Goal: Obtain resource: Download file/media

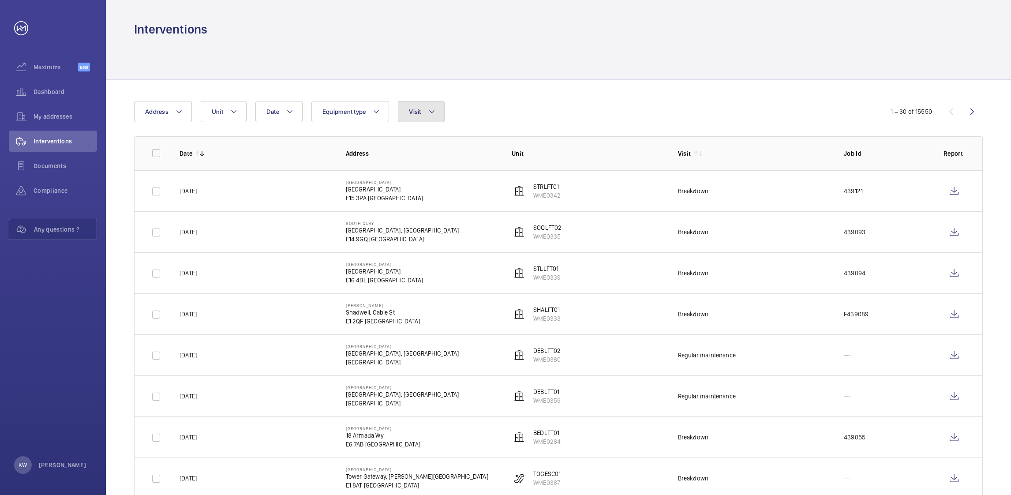
click at [428, 113] on mat-icon at bounding box center [431, 111] width 7 height 11
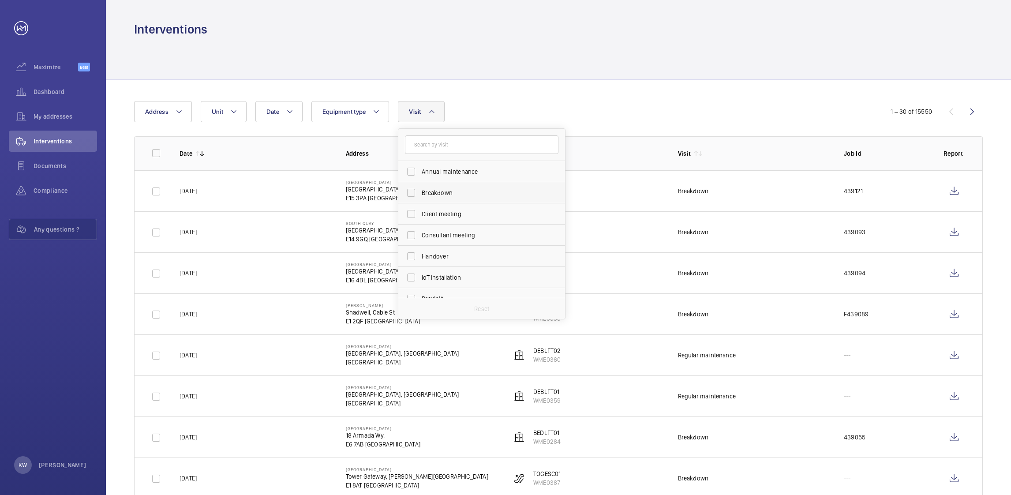
click at [425, 191] on span "Breakdown" at bounding box center [482, 192] width 121 height 9
click at [420, 191] on input "Breakdown" at bounding box center [411, 193] width 18 height 18
checkbox input "true"
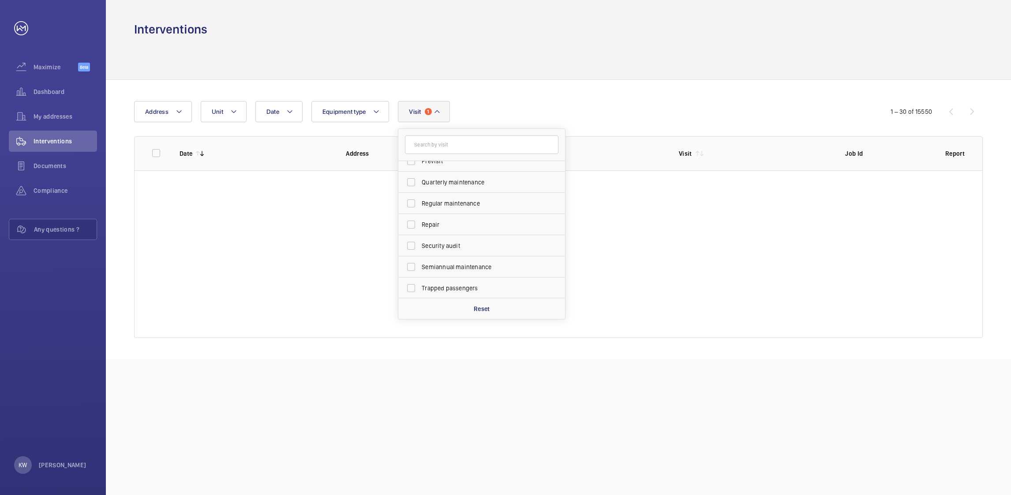
scroll to position [138, 0]
click at [432, 285] on span "Trapped passengers" at bounding box center [482, 287] width 121 height 9
click at [420, 285] on input "Trapped passengers" at bounding box center [411, 288] width 18 height 18
checkbox input "true"
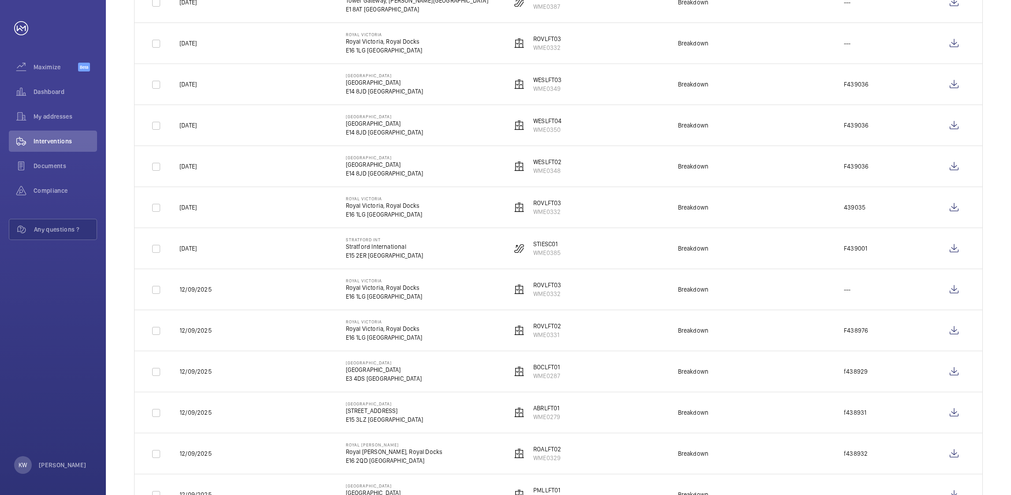
scroll to position [397, 0]
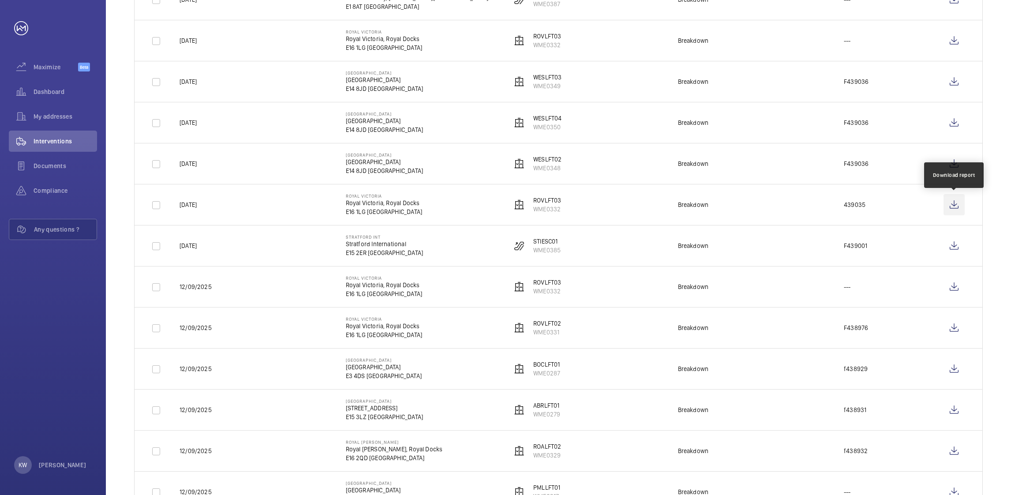
click at [950, 207] on wm-front-icon-button at bounding box center [954, 204] width 21 height 21
click at [952, 329] on wm-front-icon-button at bounding box center [954, 327] width 21 height 21
click at [954, 287] on wm-front-icon-button at bounding box center [954, 286] width 21 height 21
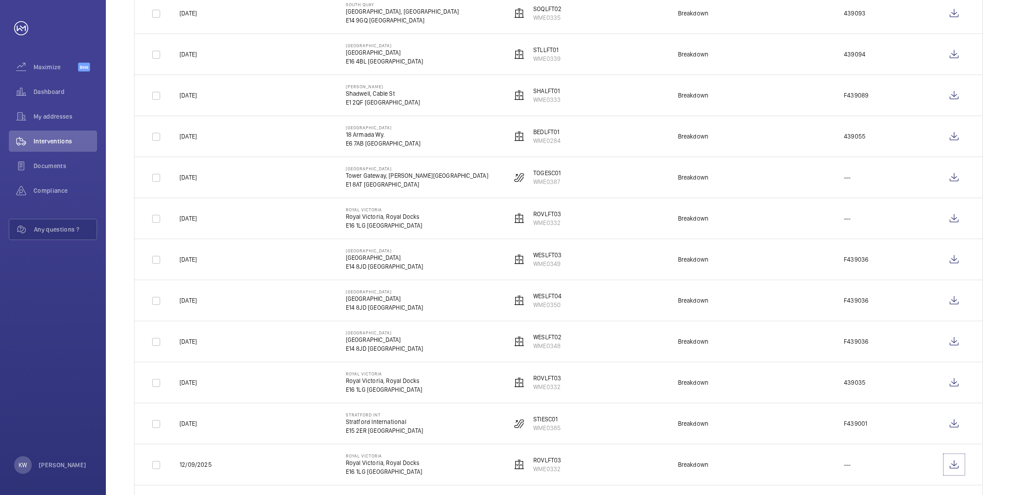
scroll to position [198, 0]
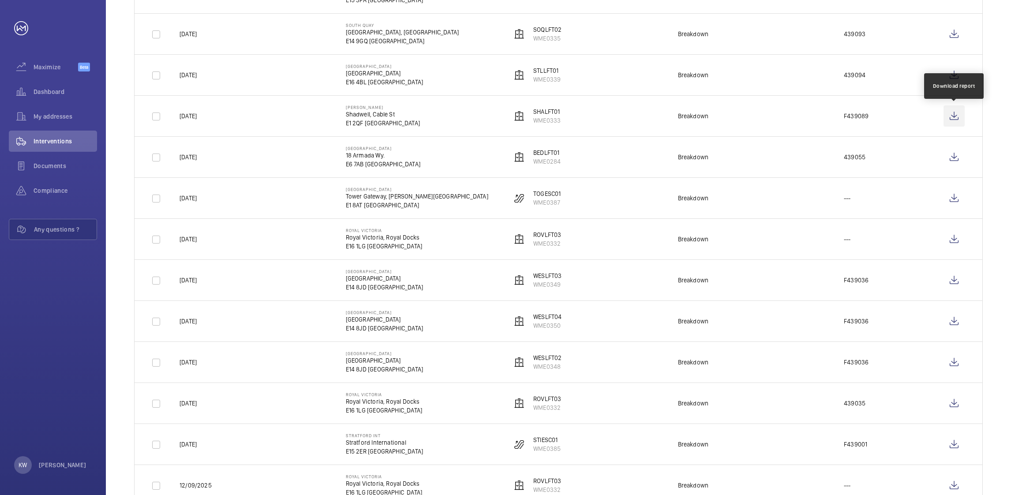
click at [949, 116] on wm-front-icon-button at bounding box center [954, 115] width 21 height 21
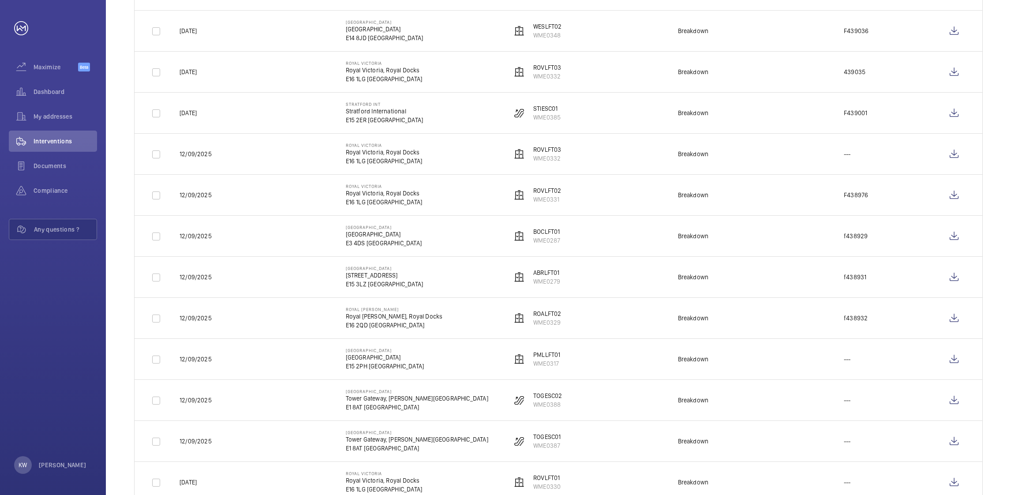
scroll to position [595, 0]
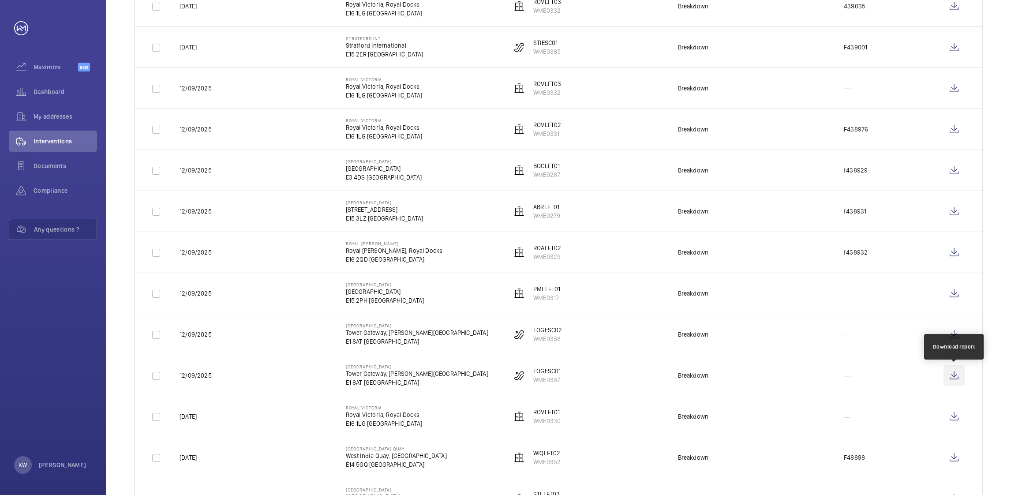
click at [952, 374] on wm-front-icon-button at bounding box center [954, 375] width 21 height 21
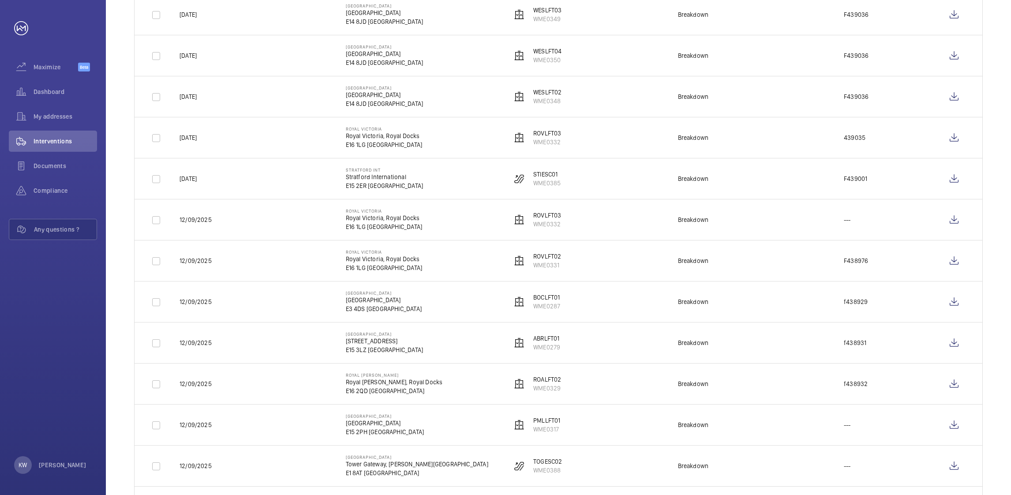
scroll to position [463, 0]
click at [954, 182] on wm-front-icon-button at bounding box center [954, 179] width 21 height 21
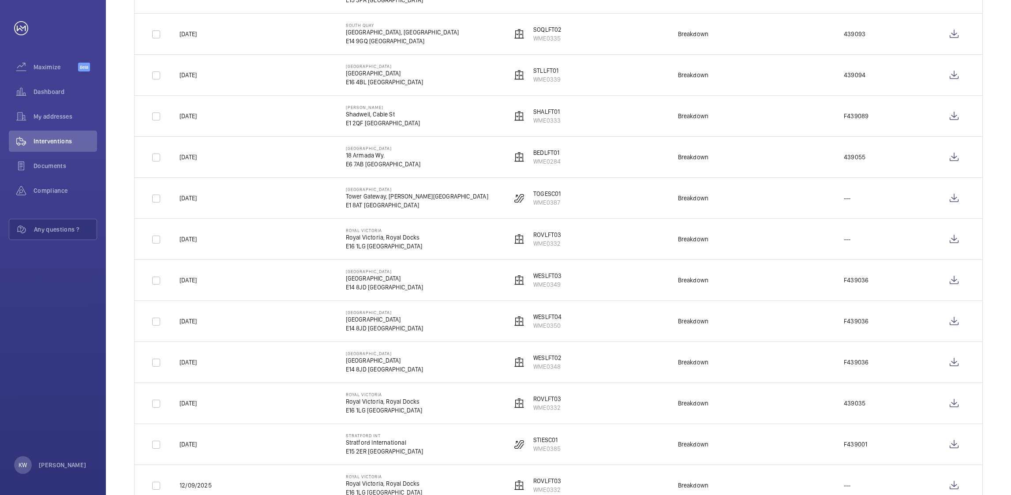
scroll to position [132, 0]
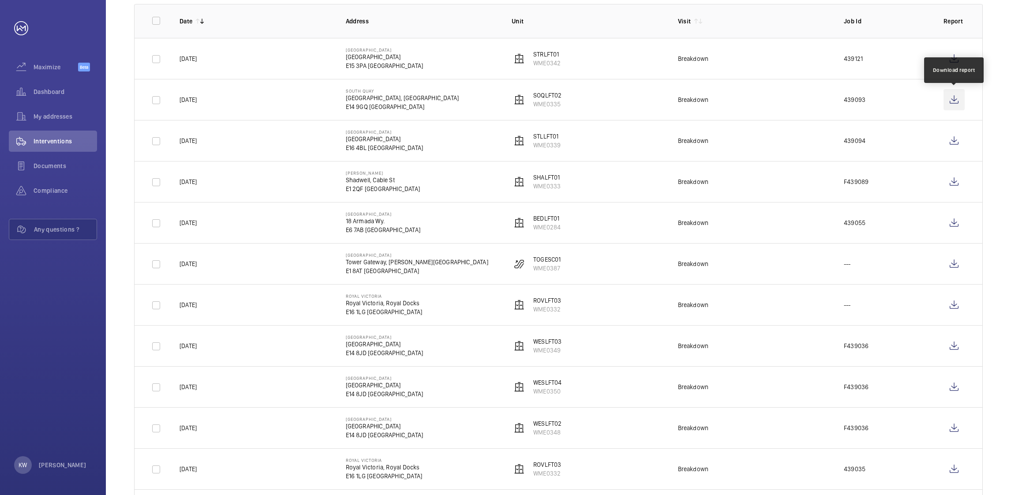
click at [949, 101] on wm-front-icon-button at bounding box center [954, 99] width 21 height 21
click at [955, 144] on wm-front-icon-button at bounding box center [954, 140] width 21 height 21
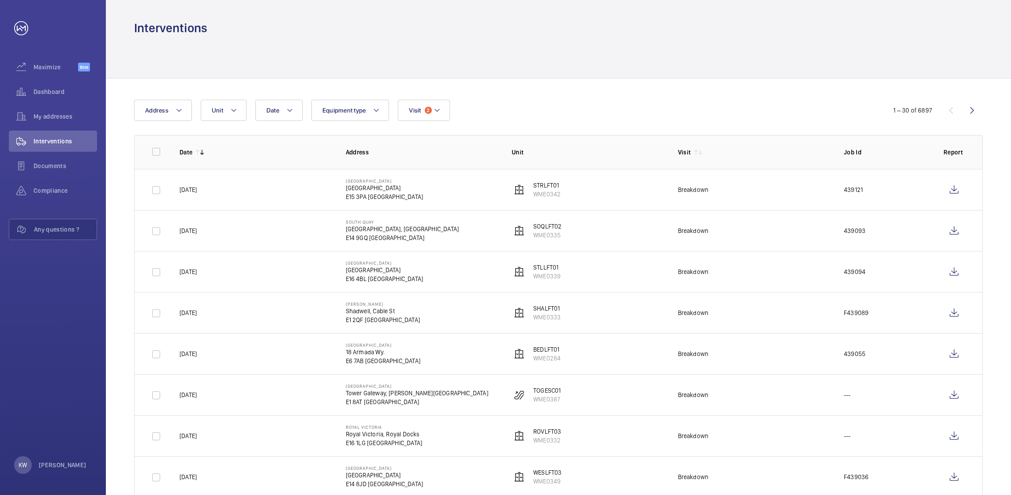
scroll to position [0, 0]
click at [968, 113] on wm-front-icon-button at bounding box center [972, 111] width 21 height 21
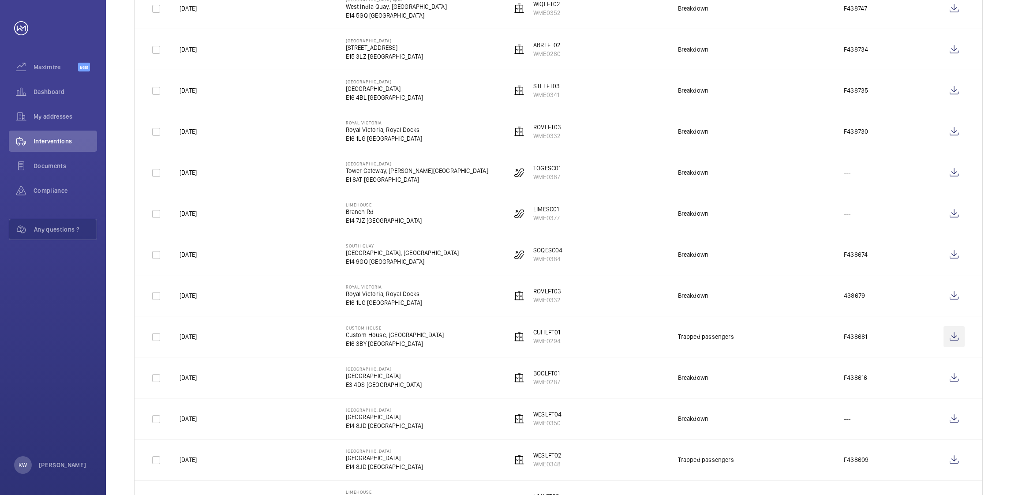
scroll to position [265, 0]
click at [949, 333] on wm-front-icon-button at bounding box center [954, 336] width 21 height 21
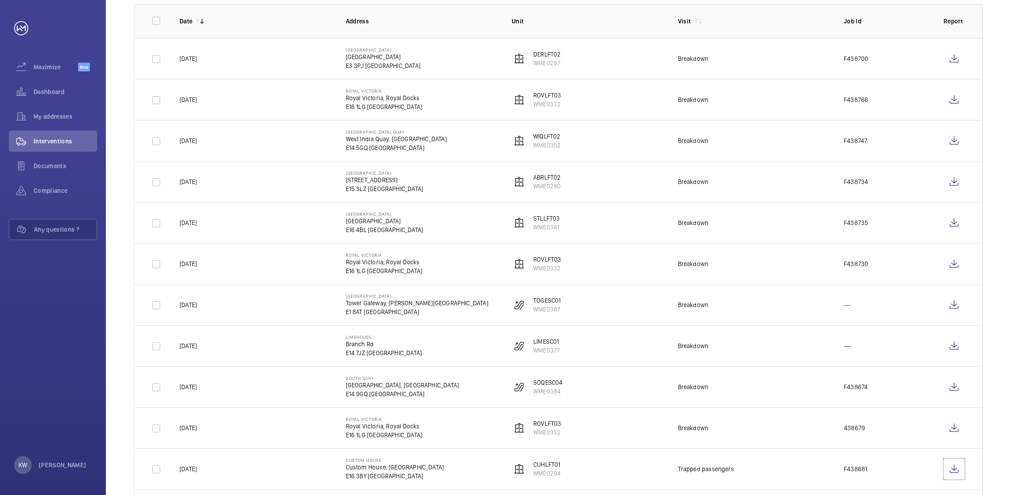
scroll to position [66, 0]
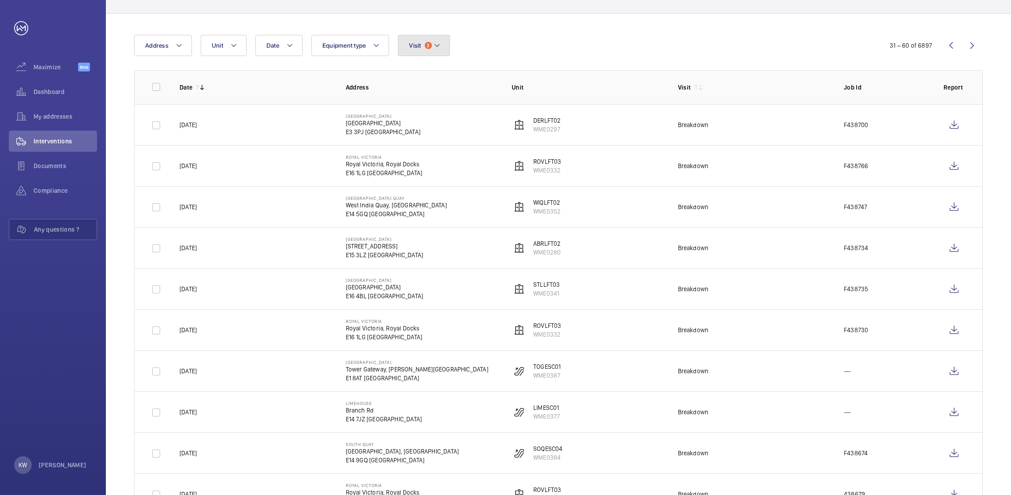
click at [439, 51] on button "Visit 2" at bounding box center [424, 45] width 52 height 21
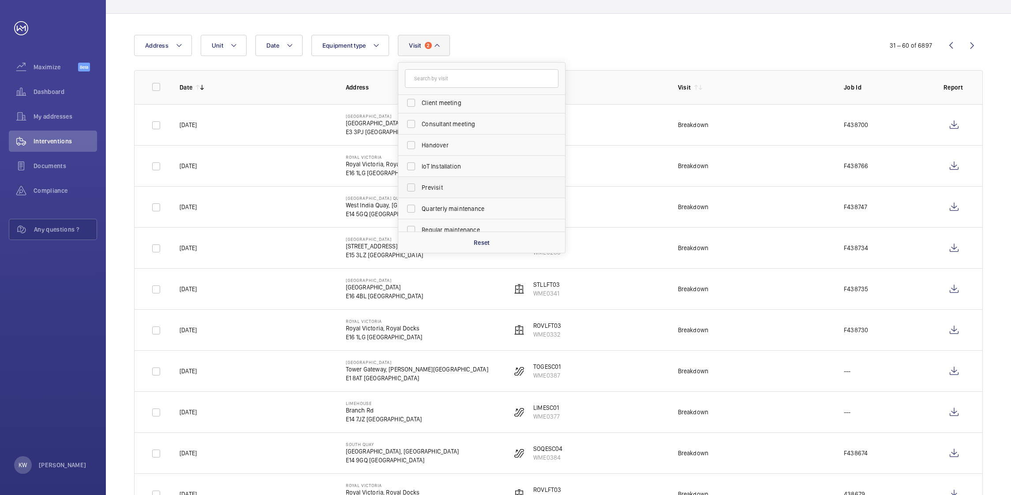
scroll to position [132, 0]
click at [431, 183] on span "Repair" at bounding box center [482, 184] width 121 height 9
click at [420, 183] on input "Repair" at bounding box center [411, 185] width 18 height 18
checkbox input "true"
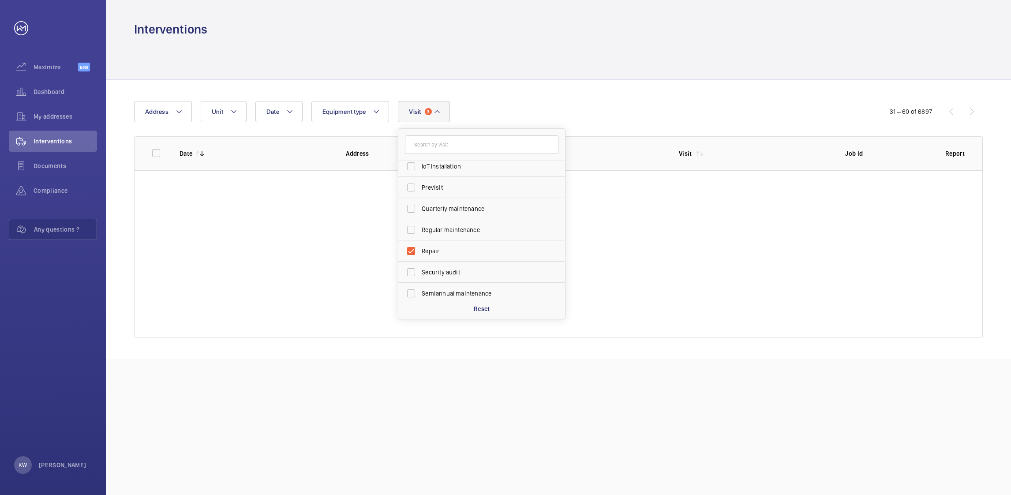
click at [605, 109] on div "Date Address Unit Equipment type Visit 3 Trapped passengers Breakdown Annual ma…" at bounding box center [505, 111] width 742 height 21
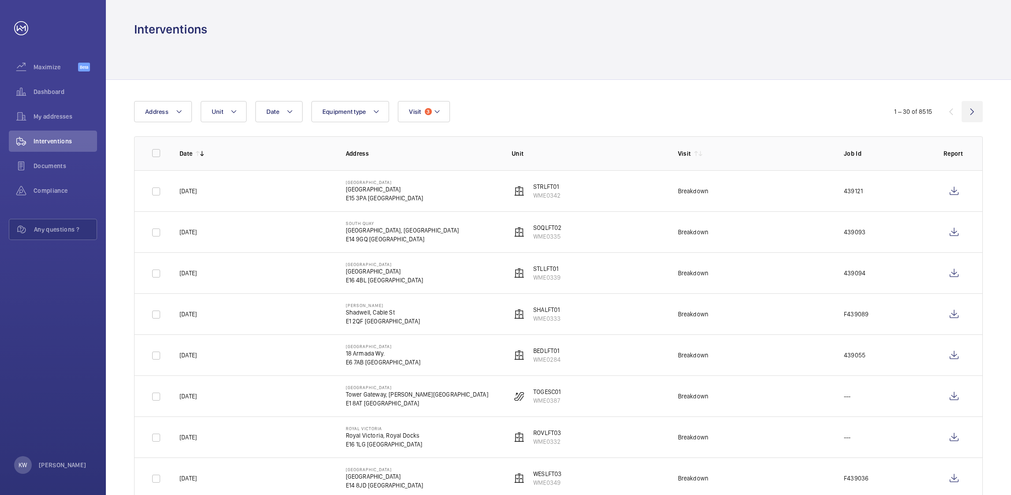
click at [973, 113] on wm-front-icon-button at bounding box center [972, 111] width 21 height 21
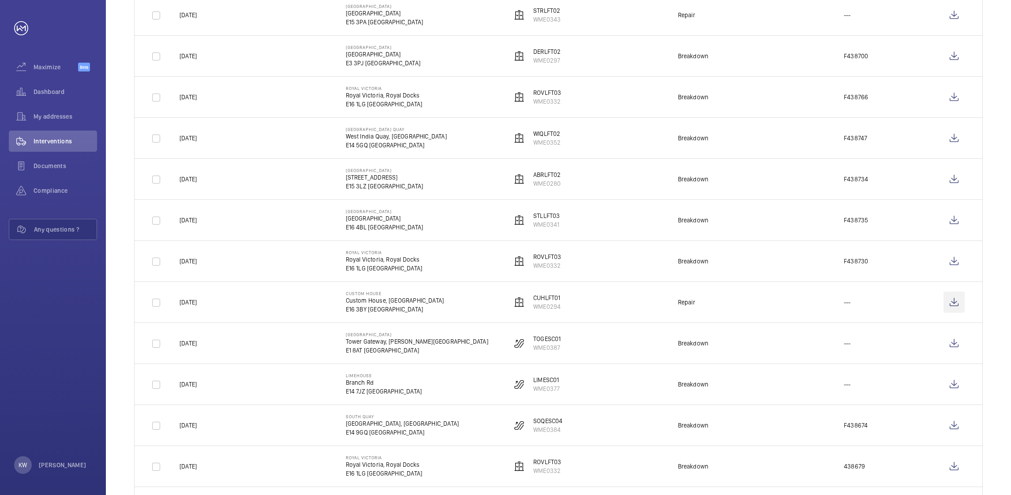
scroll to position [463, 0]
click at [949, 305] on wm-front-icon-button at bounding box center [954, 302] width 21 height 21
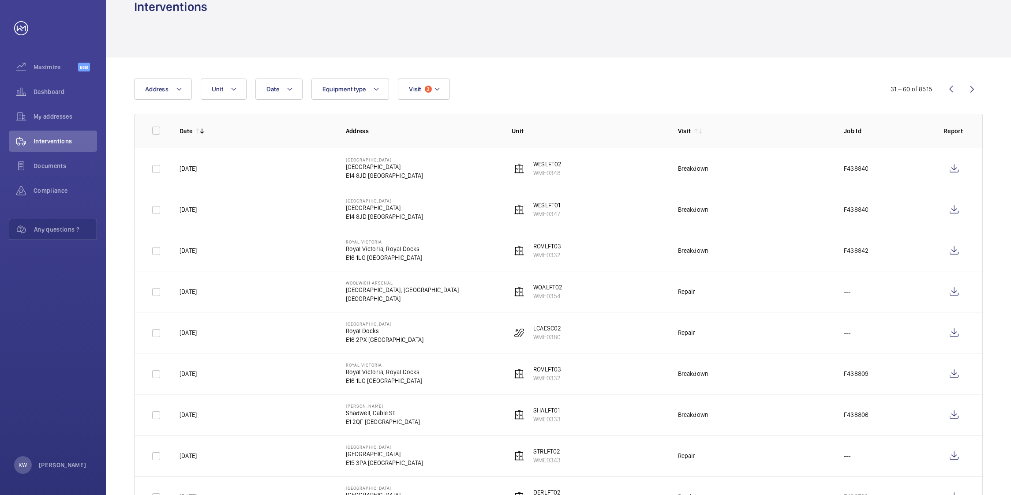
scroll to position [0, 0]
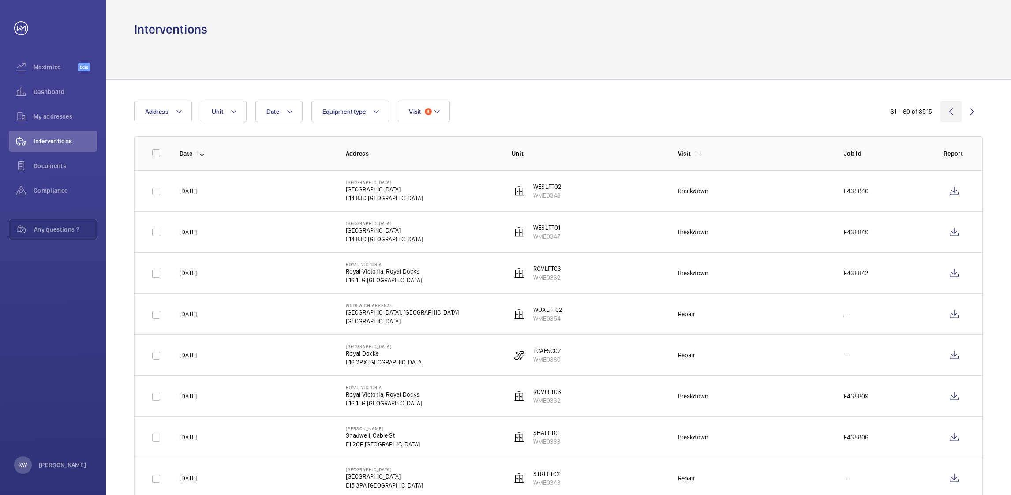
click at [950, 115] on wm-front-icon-button at bounding box center [951, 111] width 21 height 21
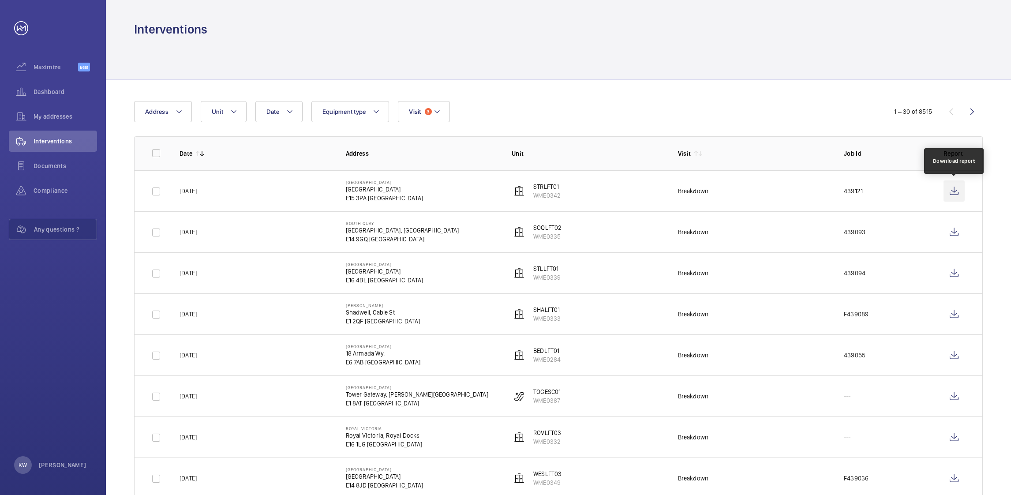
click at [955, 195] on wm-front-icon-button at bounding box center [954, 190] width 21 height 21
click at [950, 352] on wm-front-icon-button at bounding box center [954, 355] width 21 height 21
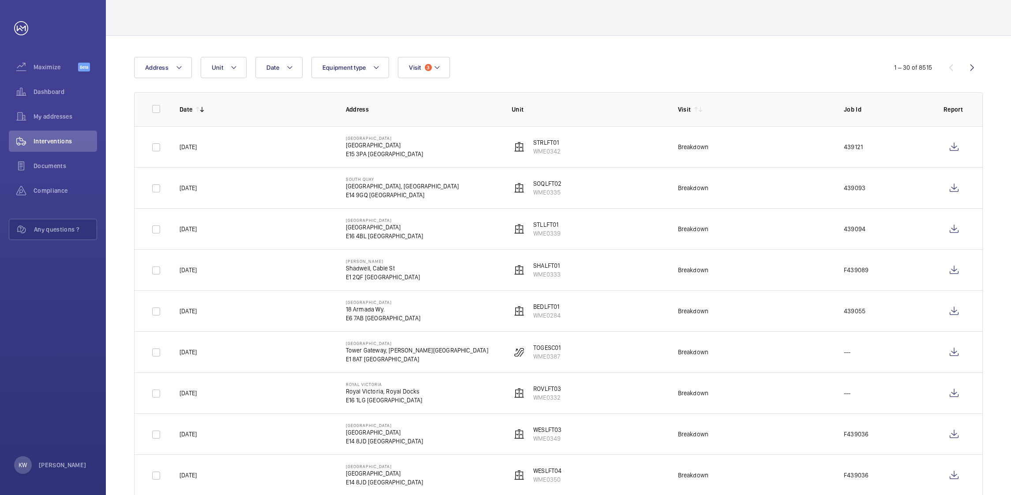
scroll to position [66, 0]
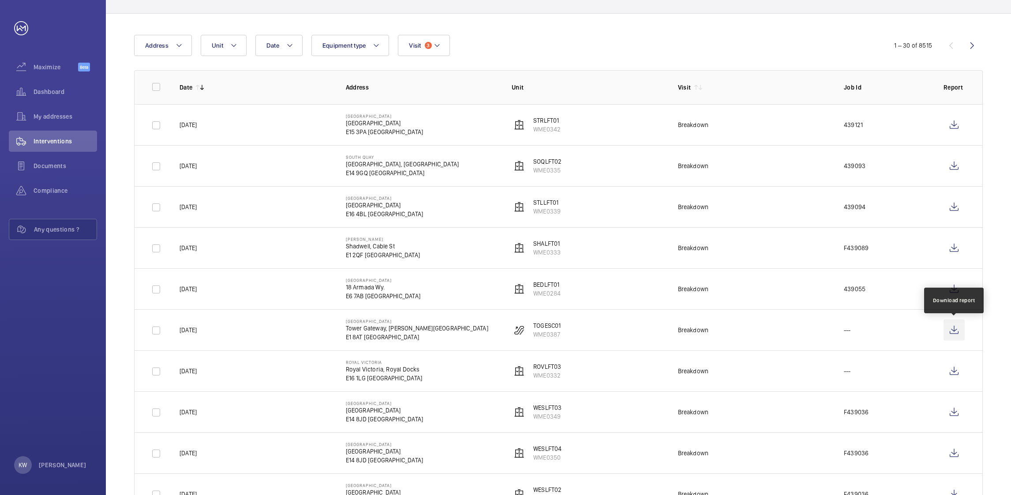
click at [952, 329] on wm-front-icon-button at bounding box center [954, 329] width 21 height 21
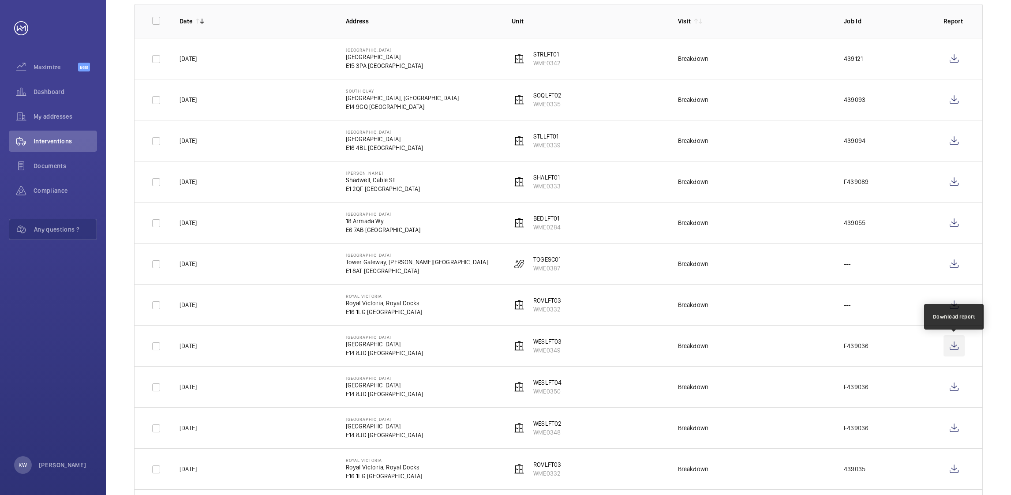
click at [950, 348] on wm-front-icon-button at bounding box center [954, 345] width 21 height 21
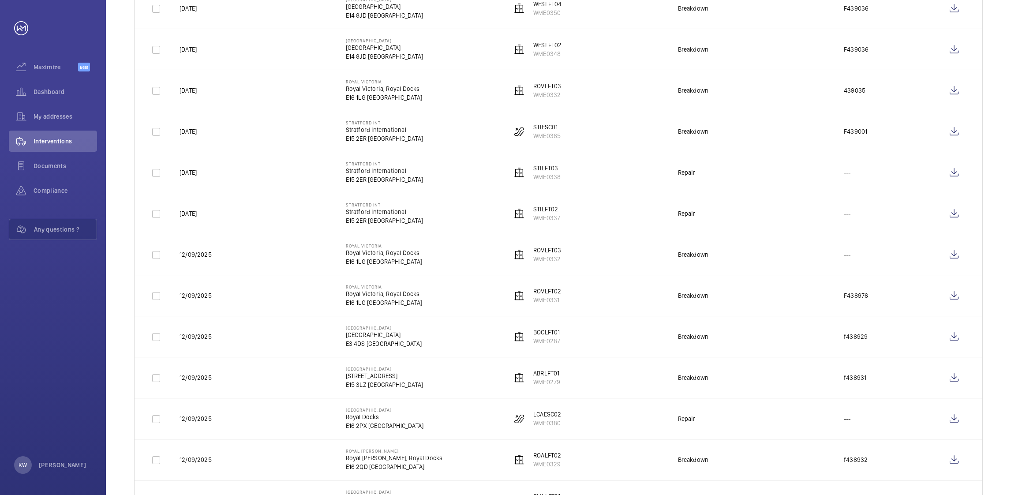
scroll to position [595, 0]
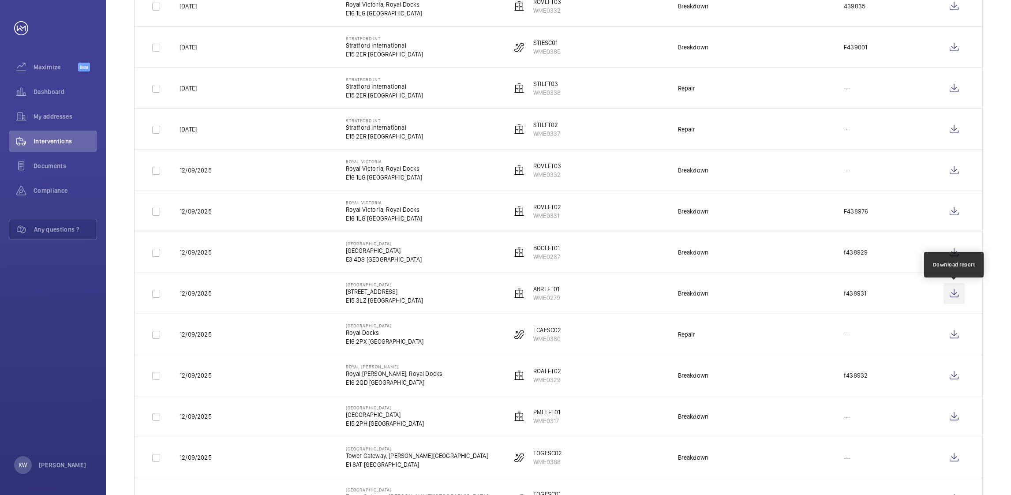
click at [951, 297] on wm-front-icon-button at bounding box center [954, 293] width 21 height 21
click at [950, 254] on wm-front-icon-button at bounding box center [954, 252] width 21 height 21
click at [957, 420] on wm-front-icon-button at bounding box center [954, 416] width 21 height 21
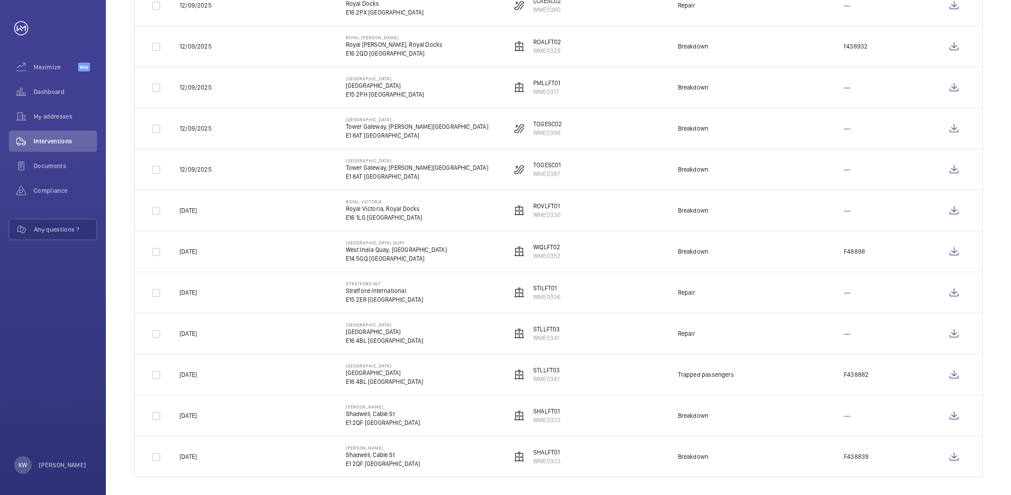
scroll to position [927, 0]
click at [950, 374] on wm-front-icon-button at bounding box center [954, 372] width 21 height 21
click at [954, 337] on wm-front-icon-button at bounding box center [954, 331] width 21 height 21
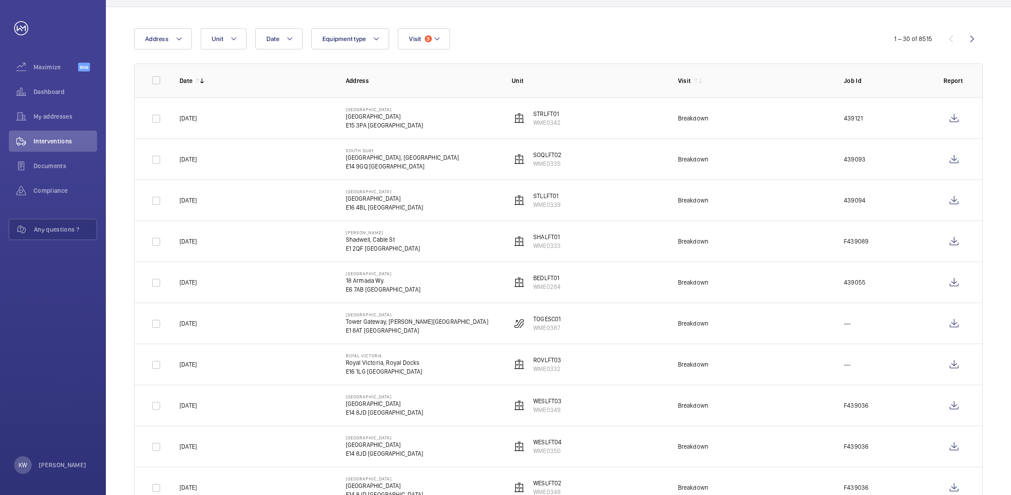
scroll to position [0, 0]
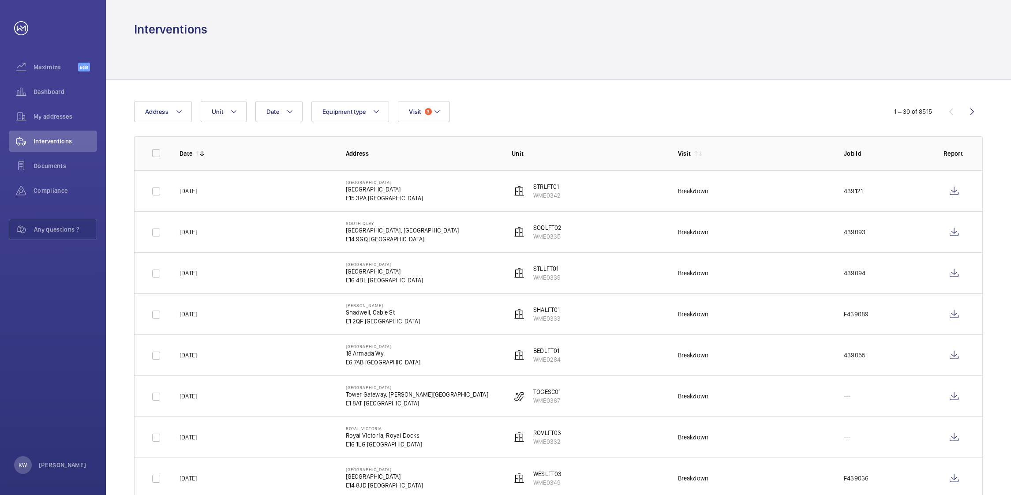
click at [968, 116] on wm-front-icon-button at bounding box center [972, 111] width 21 height 21
click at [973, 112] on wm-front-icon-button at bounding box center [972, 111] width 21 height 21
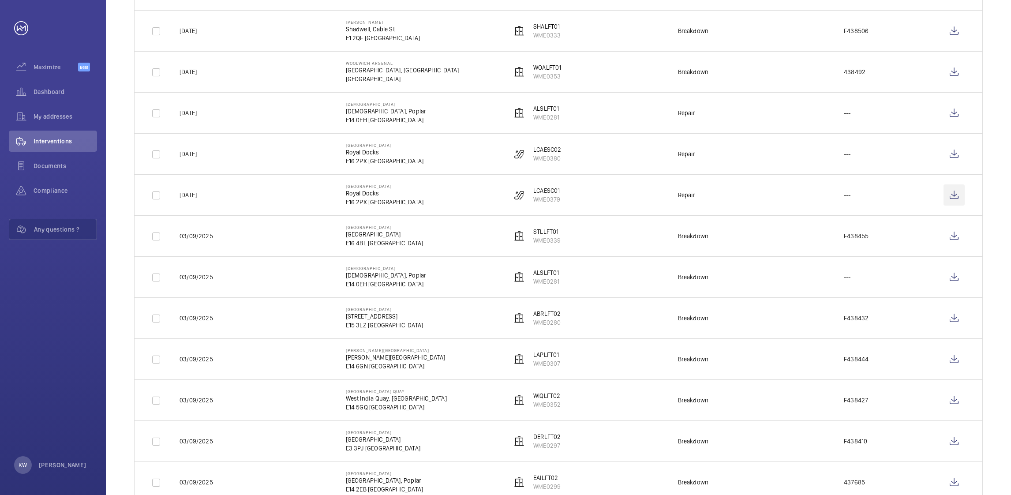
scroll to position [530, 0]
click at [953, 200] on wm-front-icon-button at bounding box center [954, 194] width 21 height 21
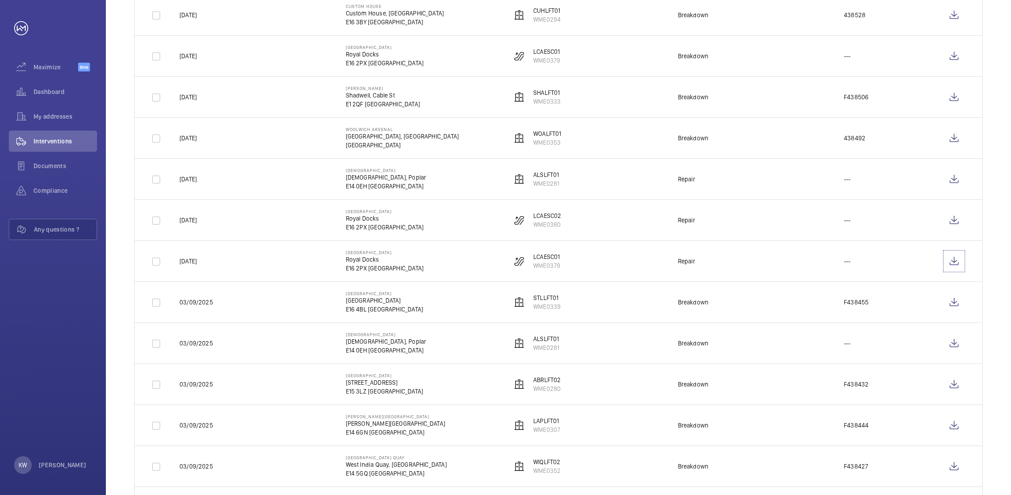
scroll to position [397, 0]
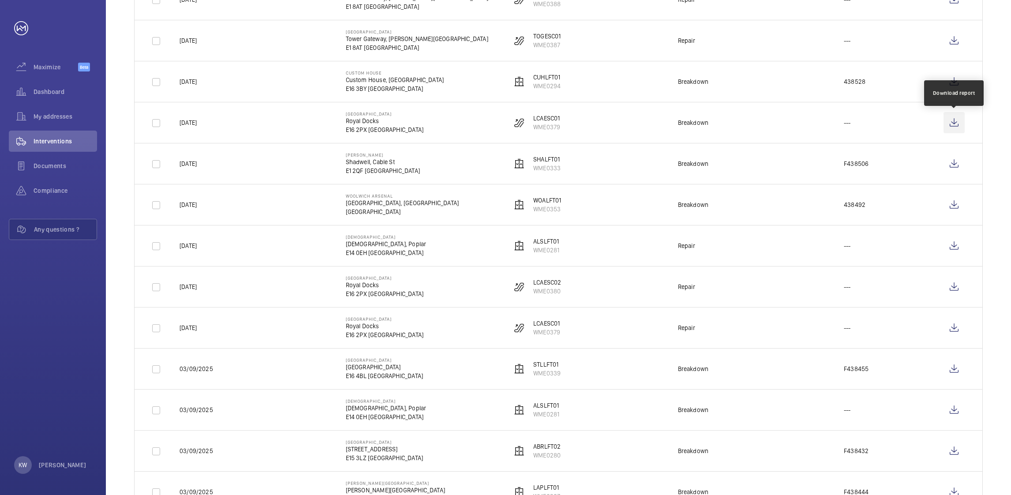
click at [953, 129] on wm-front-icon-button at bounding box center [954, 122] width 21 height 21
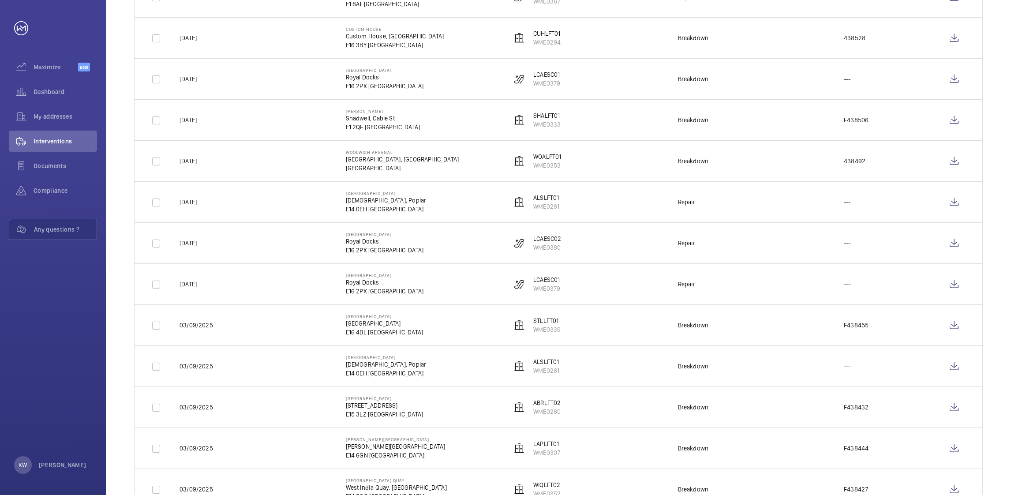
scroll to position [463, 0]
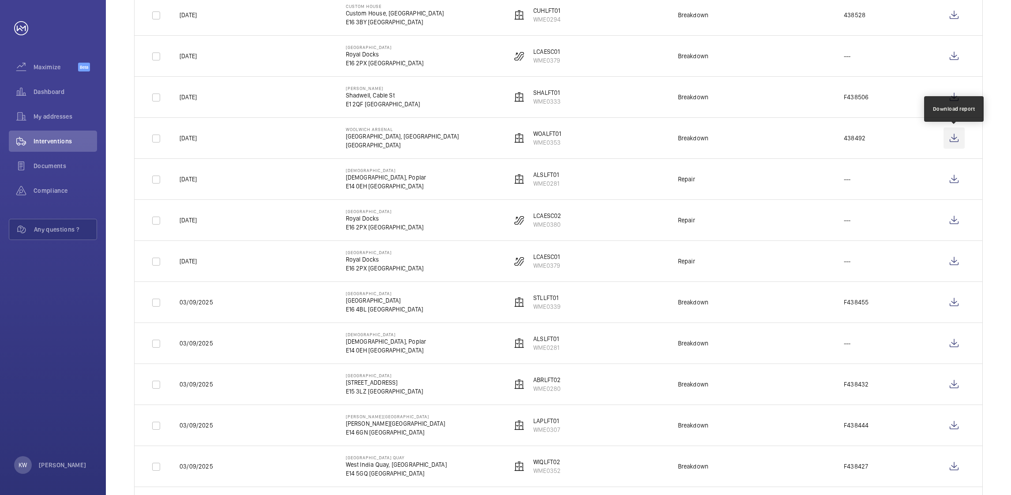
click at [949, 141] on wm-front-icon-button at bounding box center [954, 138] width 21 height 21
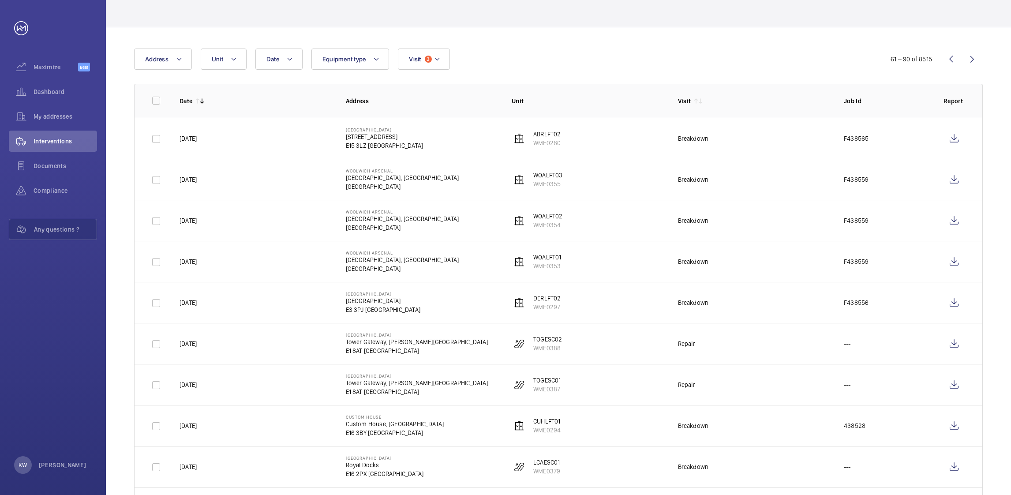
scroll to position [0, 0]
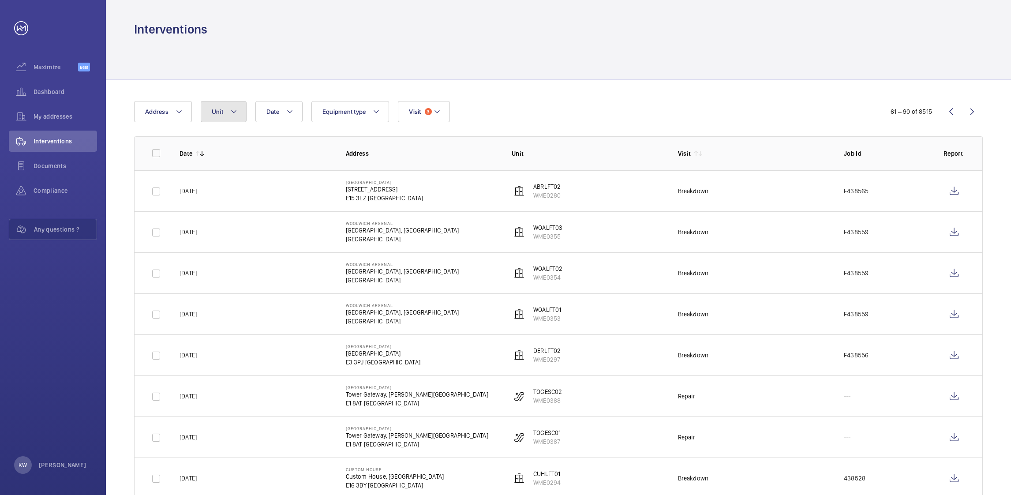
click at [237, 121] on button "Unit" at bounding box center [224, 111] width 46 height 21
type input "POPLFT04"
click at [218, 193] on input "POPLFT04 , WME0324" at bounding box center [220, 193] width 18 height 18
checkbox input "true"
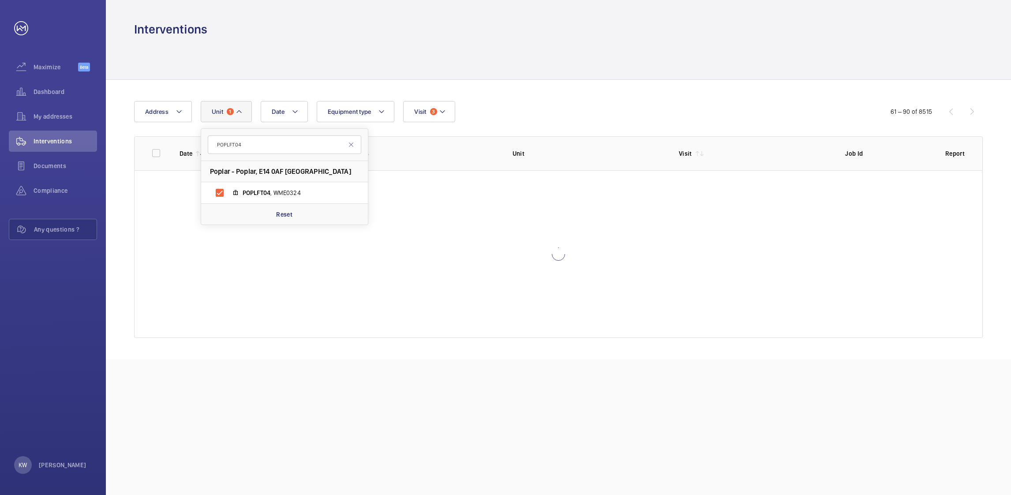
click at [520, 108] on div "Date Address Unit 1 POPLFT04 Poplar - [GEOGRAPHIC_DATA] POPLFT04 , WME0324 Rese…" at bounding box center [505, 111] width 743 height 21
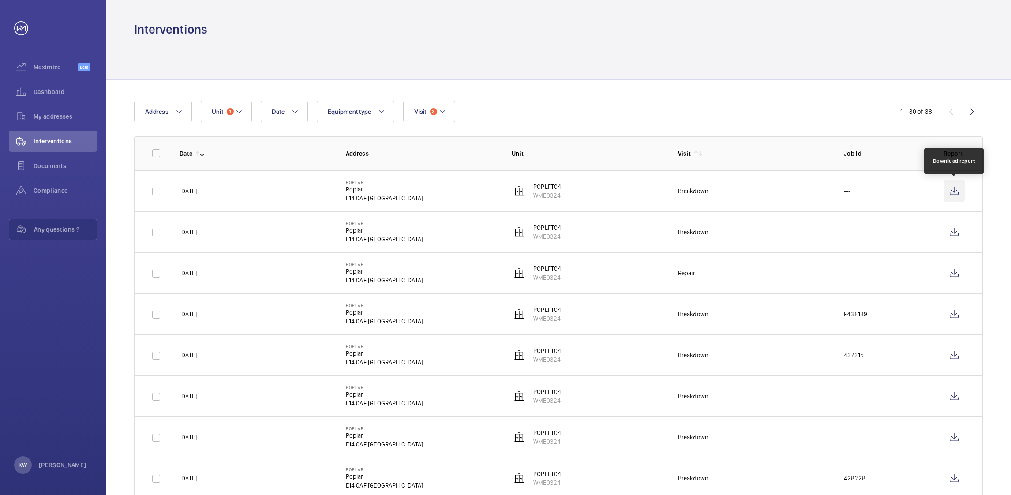
click at [949, 191] on wm-front-icon-button at bounding box center [954, 190] width 21 height 21
click at [239, 119] on button "Unit 1" at bounding box center [226, 111] width 51 height 21
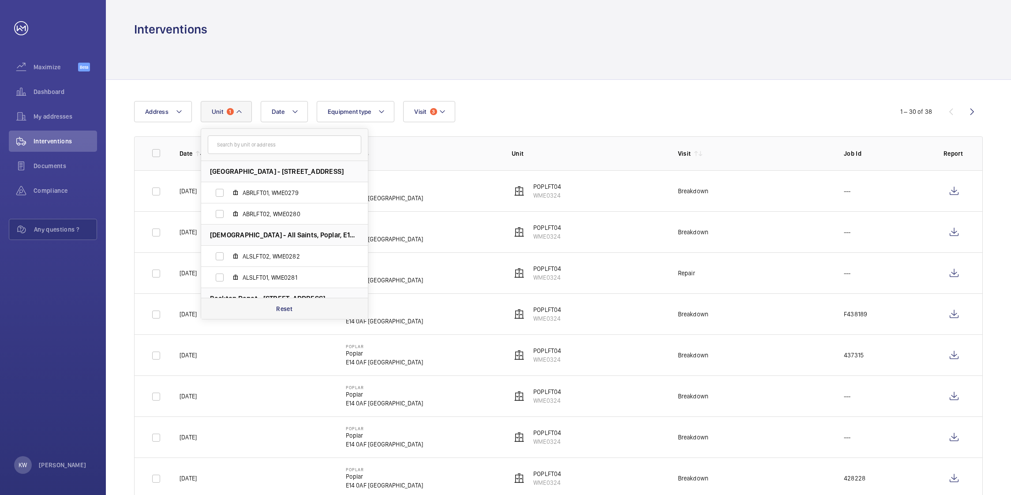
click at [285, 310] on p "Reset" at bounding box center [284, 308] width 16 height 9
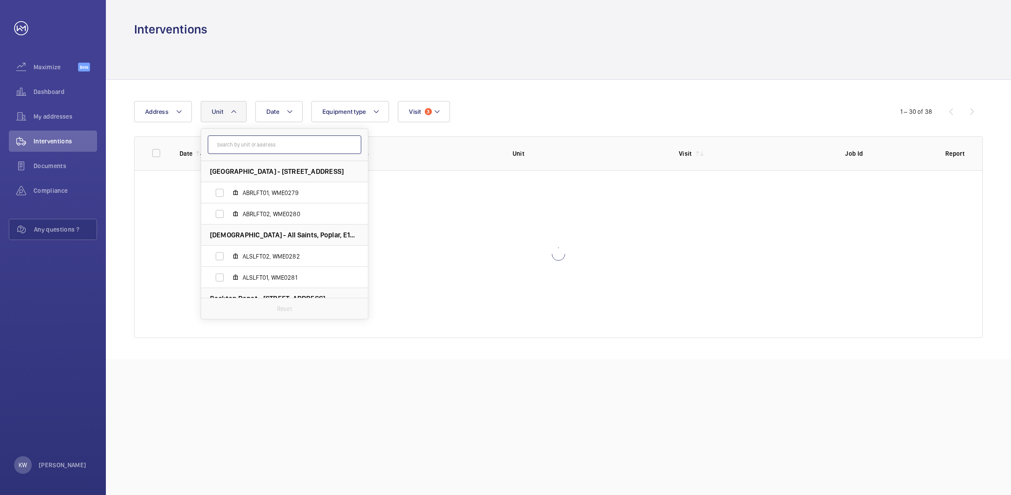
click at [273, 148] on input "text" at bounding box center [285, 144] width 154 height 19
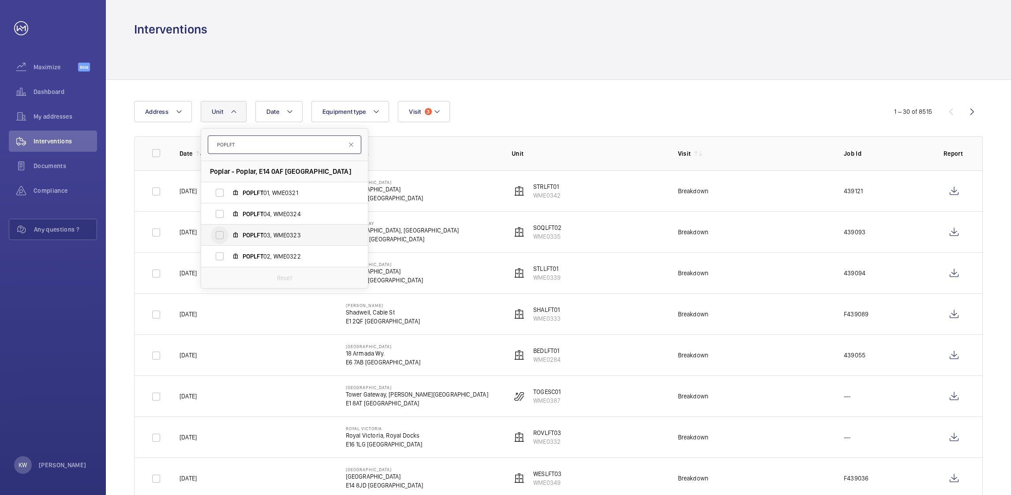
type input "POPLFT"
click at [219, 235] on input "POPLFT 03, WME0323" at bounding box center [220, 235] width 18 height 18
checkbox input "true"
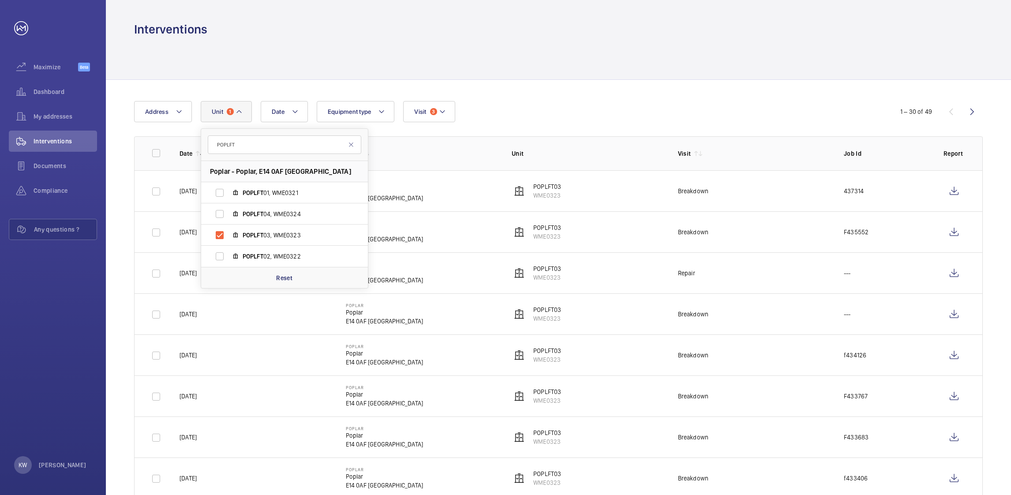
click at [695, 69] on div at bounding box center [558, 59] width 849 height 42
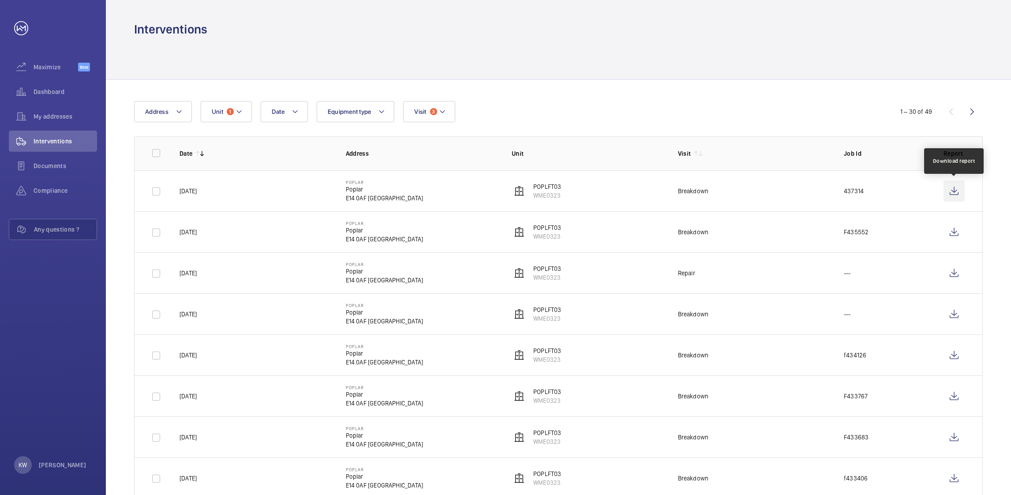
click at [952, 196] on wm-front-icon-button at bounding box center [954, 190] width 21 height 21
click at [239, 114] on mat-icon at bounding box center [239, 111] width 7 height 11
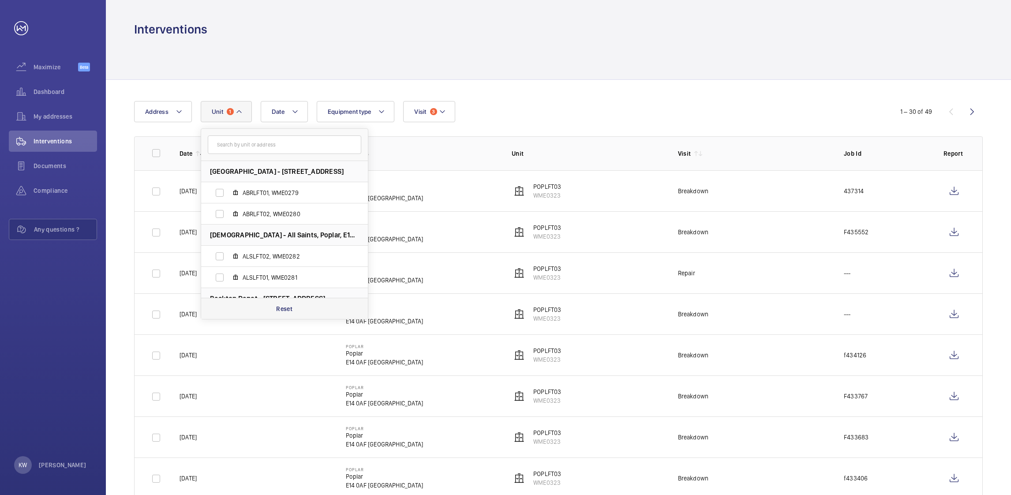
click at [280, 310] on p "Reset" at bounding box center [284, 308] width 16 height 9
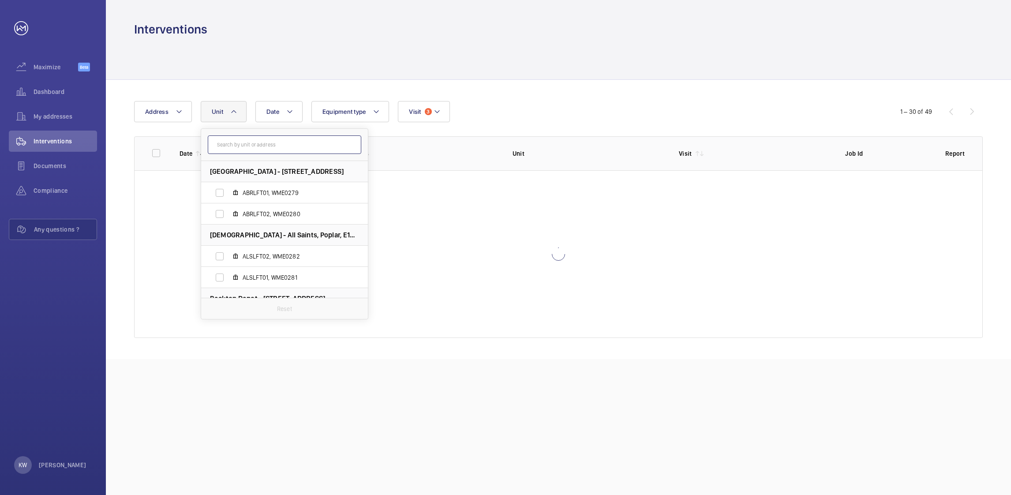
click at [255, 148] on input "text" at bounding box center [285, 144] width 154 height 19
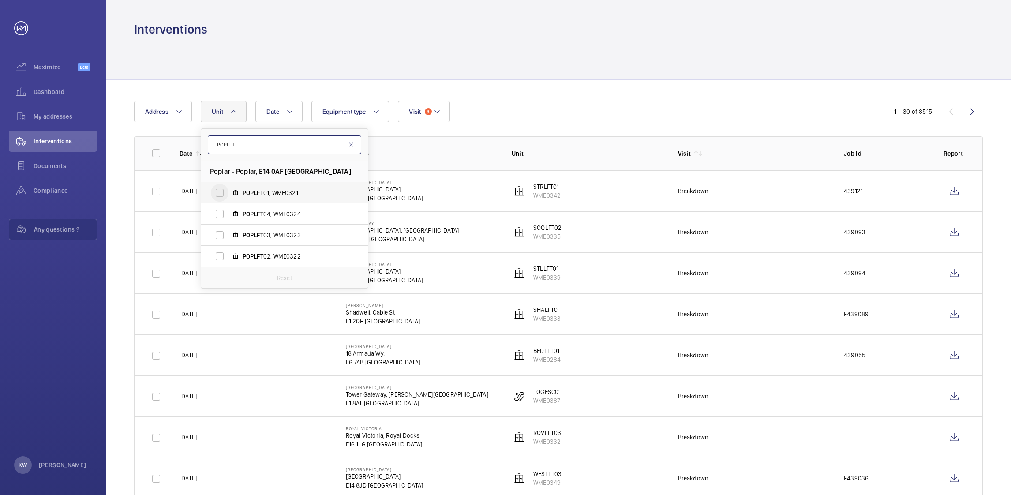
type input "POPLFT"
click at [220, 192] on input "POPLFT 01, WME0321" at bounding box center [220, 193] width 18 height 18
checkbox input "true"
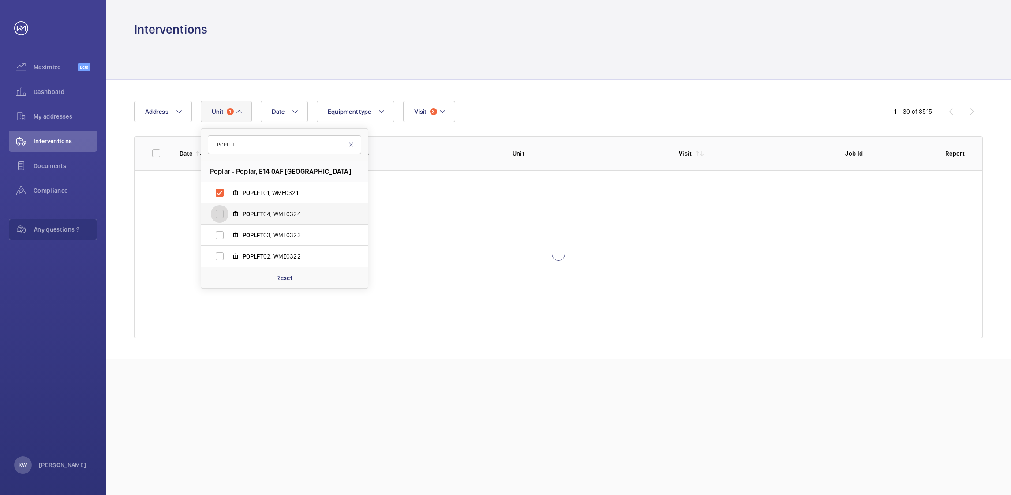
click at [218, 216] on input "POPLFT 04, WME0324" at bounding box center [220, 214] width 18 height 18
checkbox input "true"
click at [216, 235] on input "POPLFT 03, WME0323" at bounding box center [220, 235] width 18 height 18
checkbox input "true"
click at [221, 252] on input "POPLFT 02, WME0322" at bounding box center [220, 257] width 18 height 18
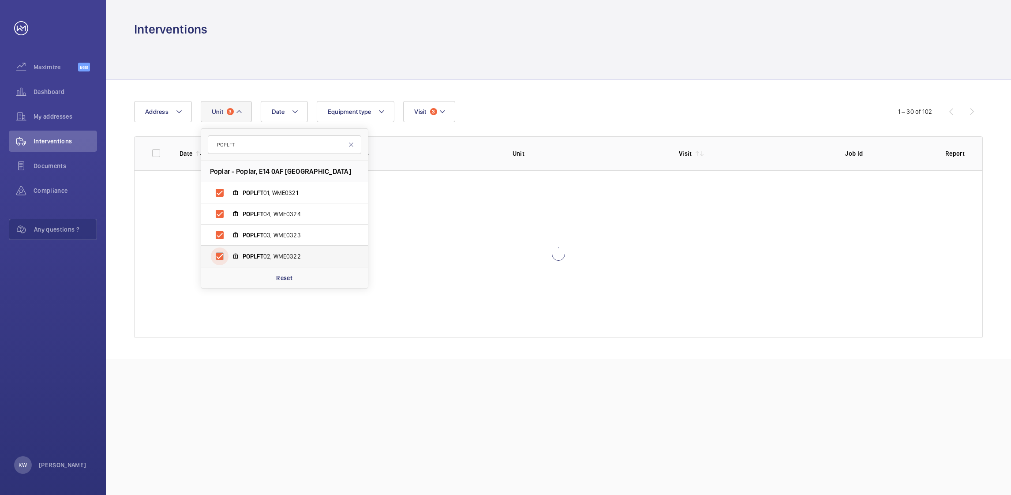
checkbox input "true"
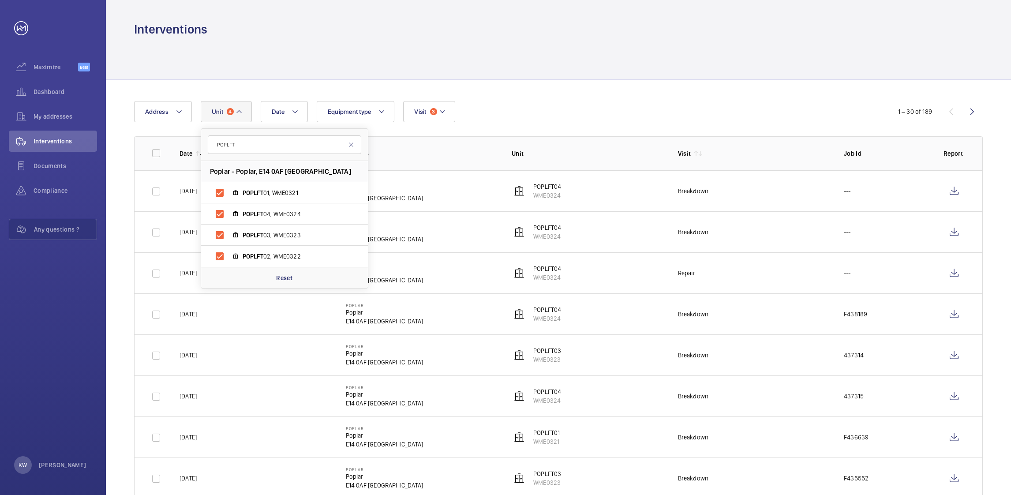
click at [574, 108] on div "Date Address Unit 4 POPLFT Poplar - [GEOGRAPHIC_DATA] POPLFT 01, WME0321 POPLFT…" at bounding box center [505, 111] width 743 height 21
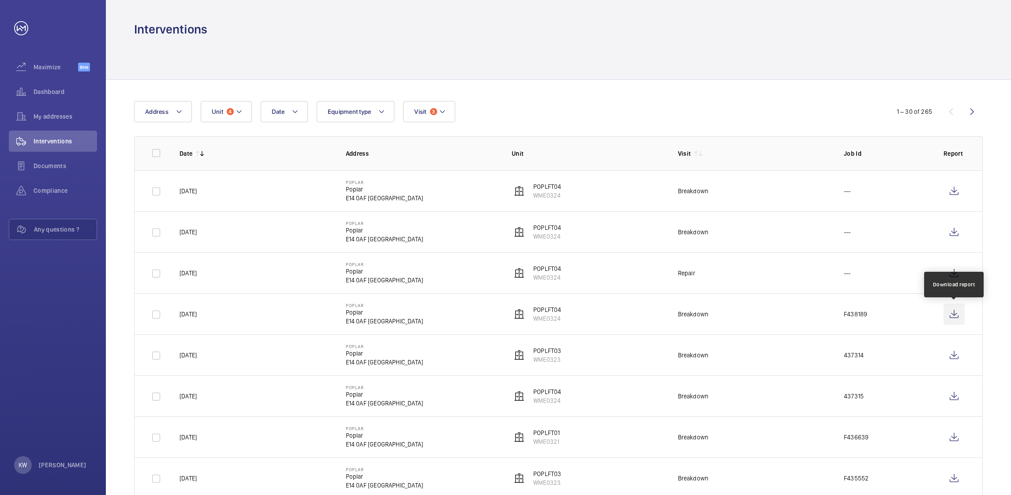
click at [949, 316] on wm-front-icon-button at bounding box center [954, 314] width 21 height 21
click at [957, 275] on wm-front-icon-button at bounding box center [954, 273] width 21 height 21
click at [951, 229] on wm-front-icon-button at bounding box center [954, 232] width 21 height 21
click at [954, 186] on wm-front-icon-button at bounding box center [954, 190] width 21 height 21
click at [950, 315] on wm-front-icon-button at bounding box center [954, 314] width 21 height 21
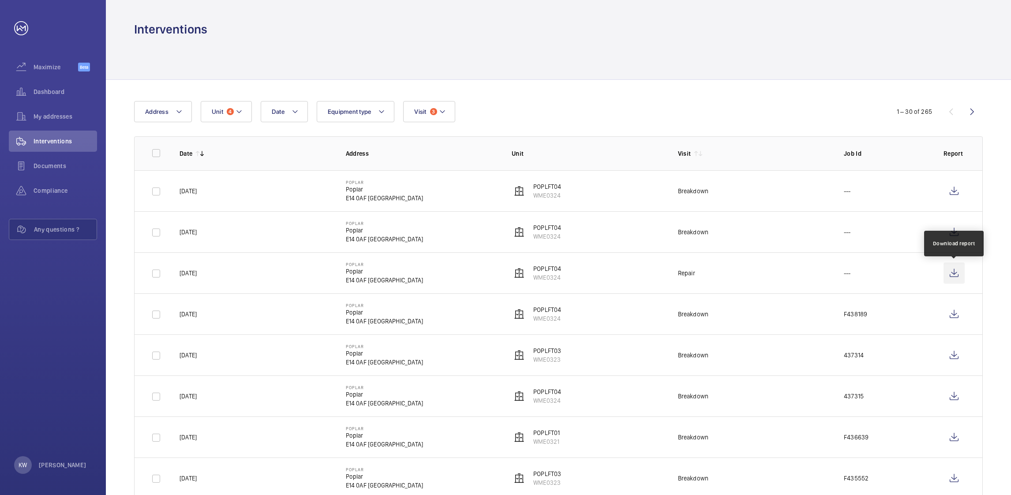
click at [954, 275] on wm-front-icon-button at bounding box center [954, 273] width 21 height 21
click at [245, 119] on button "Unit 4" at bounding box center [226, 111] width 51 height 21
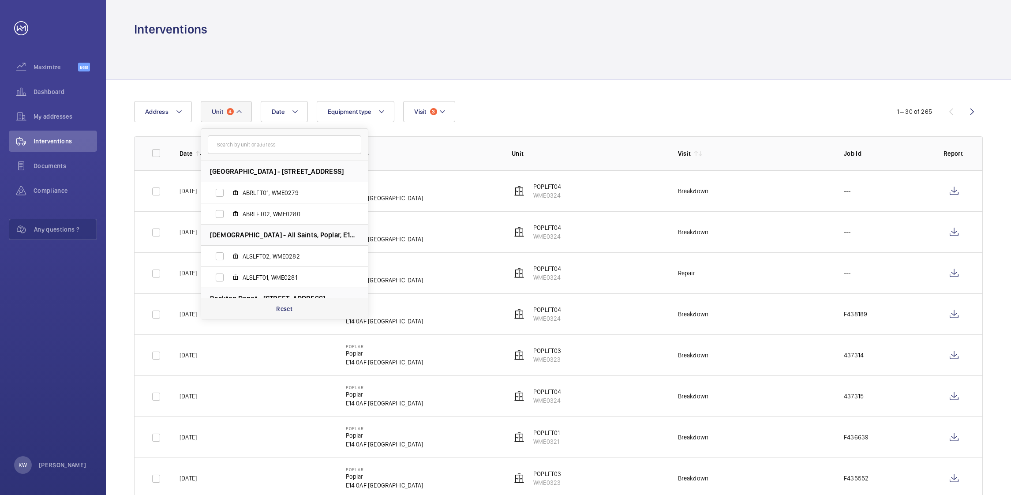
click at [284, 305] on p "Reset" at bounding box center [284, 308] width 16 height 9
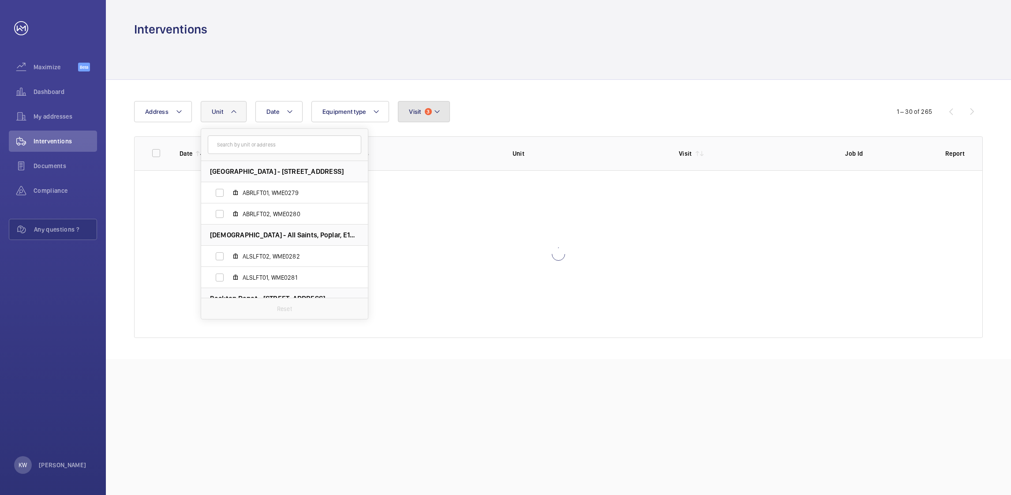
click at [430, 116] on button "Visit 3" at bounding box center [424, 111] width 52 height 21
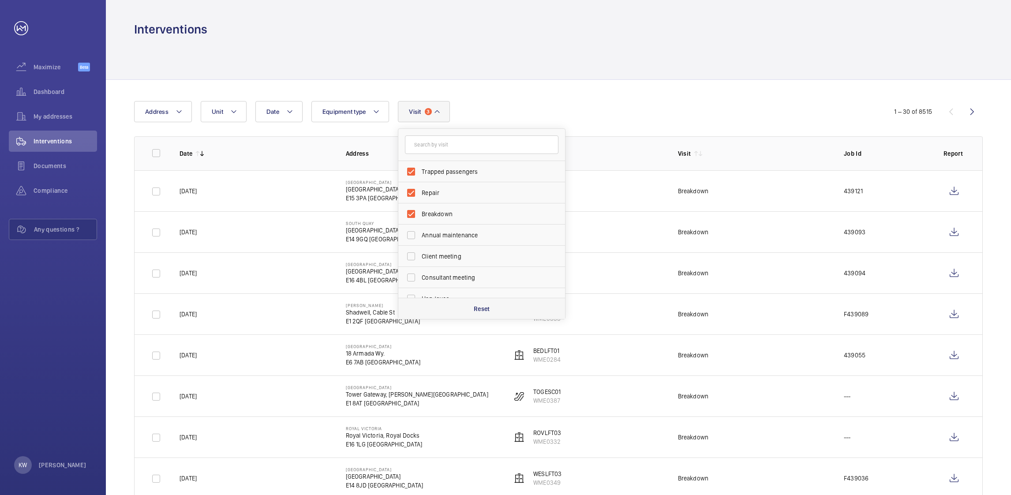
click at [480, 308] on p "Reset" at bounding box center [482, 308] width 16 height 9
checkbox input "false"
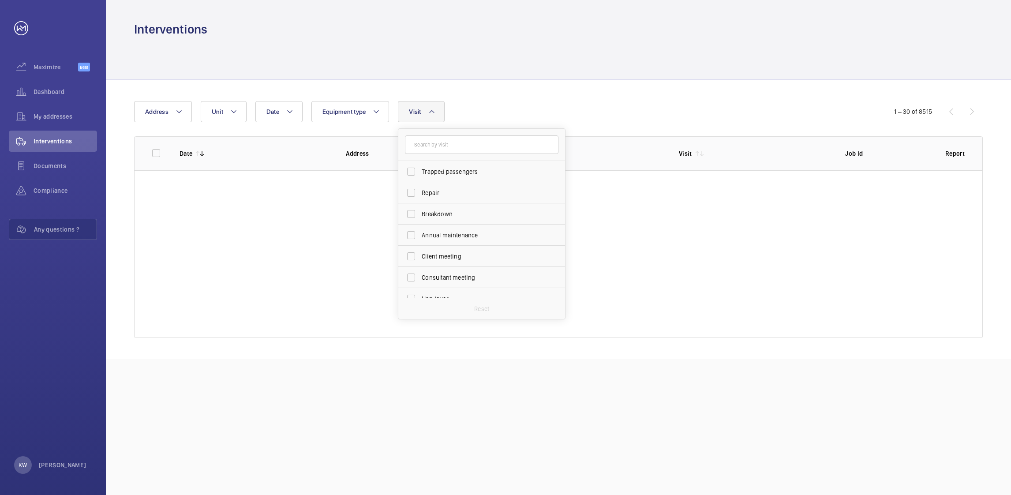
click at [629, 103] on div "Date Address Unit Equipment type Visit Trapped passengers Repair Breakdown Annu…" at bounding box center [505, 111] width 743 height 21
